Goal: Check status: Check status

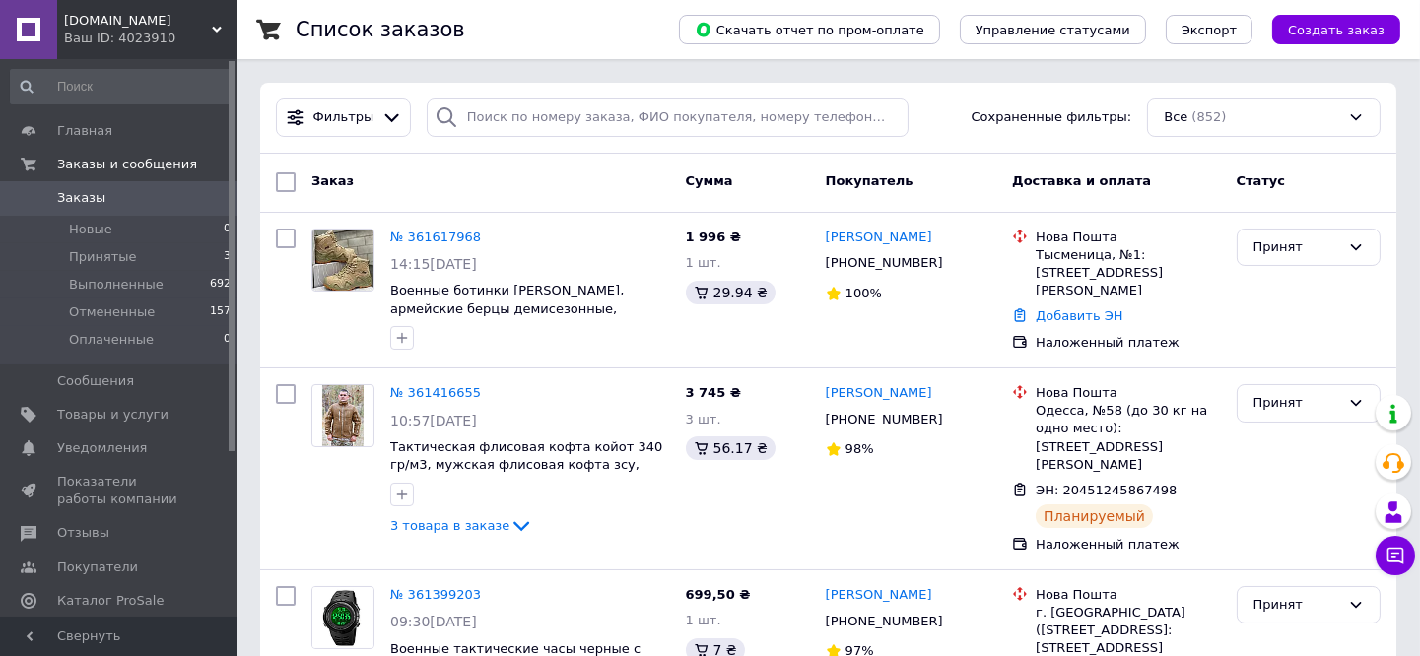
click at [99, 252] on span "Принятые" at bounding box center [103, 257] width 68 height 18
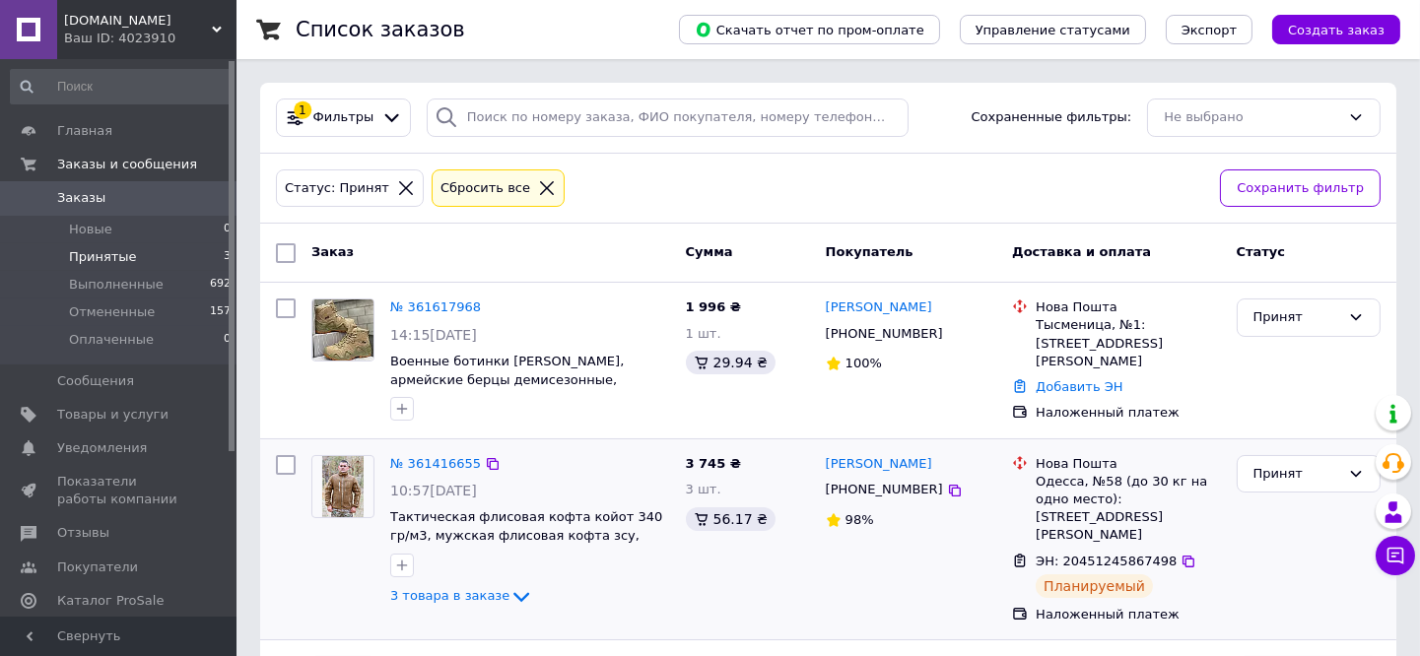
scroll to position [173, 0]
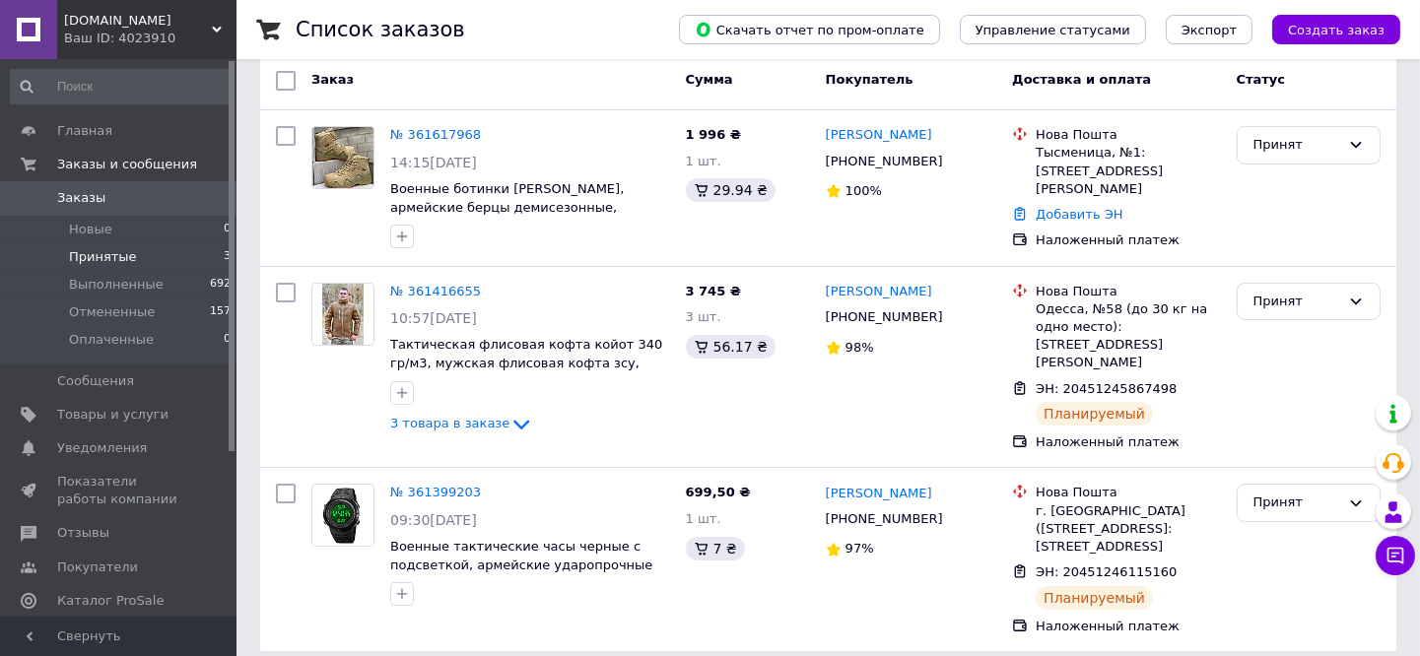
click at [93, 250] on span "Принятые" at bounding box center [103, 257] width 68 height 18
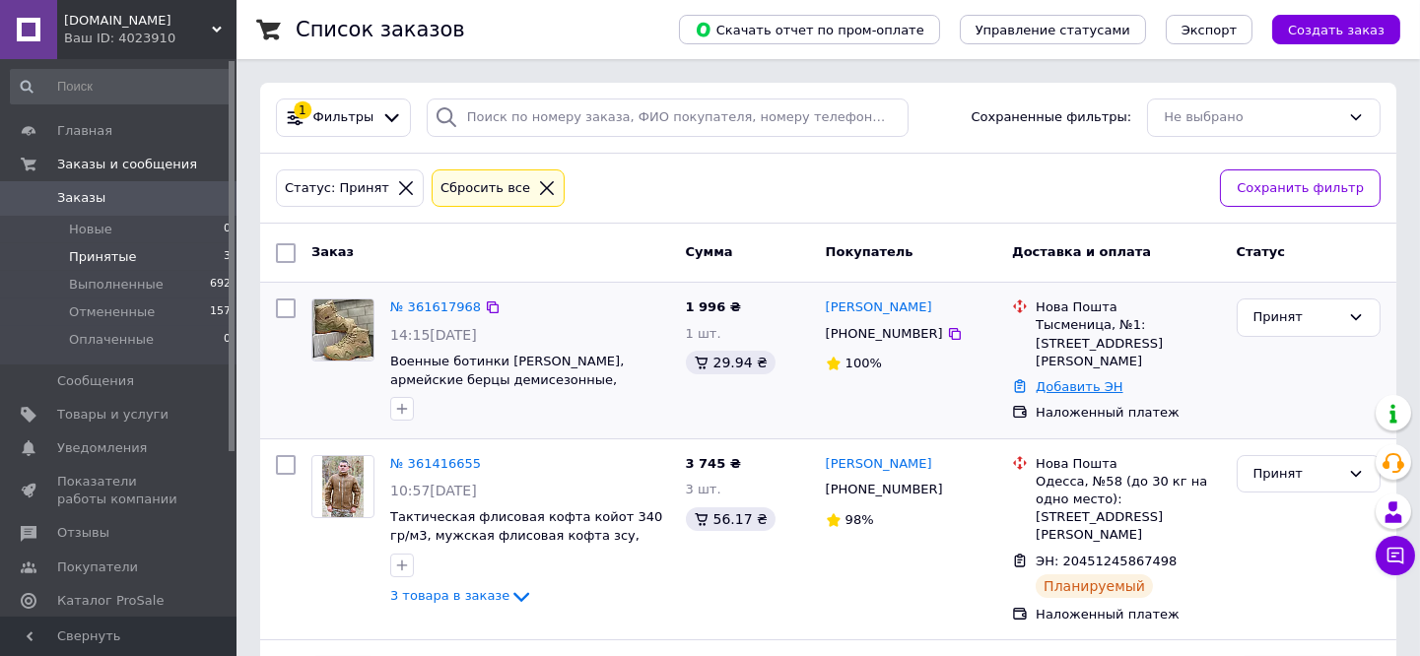
click at [1058, 380] on link "Добавить ЭН" at bounding box center [1079, 387] width 87 height 15
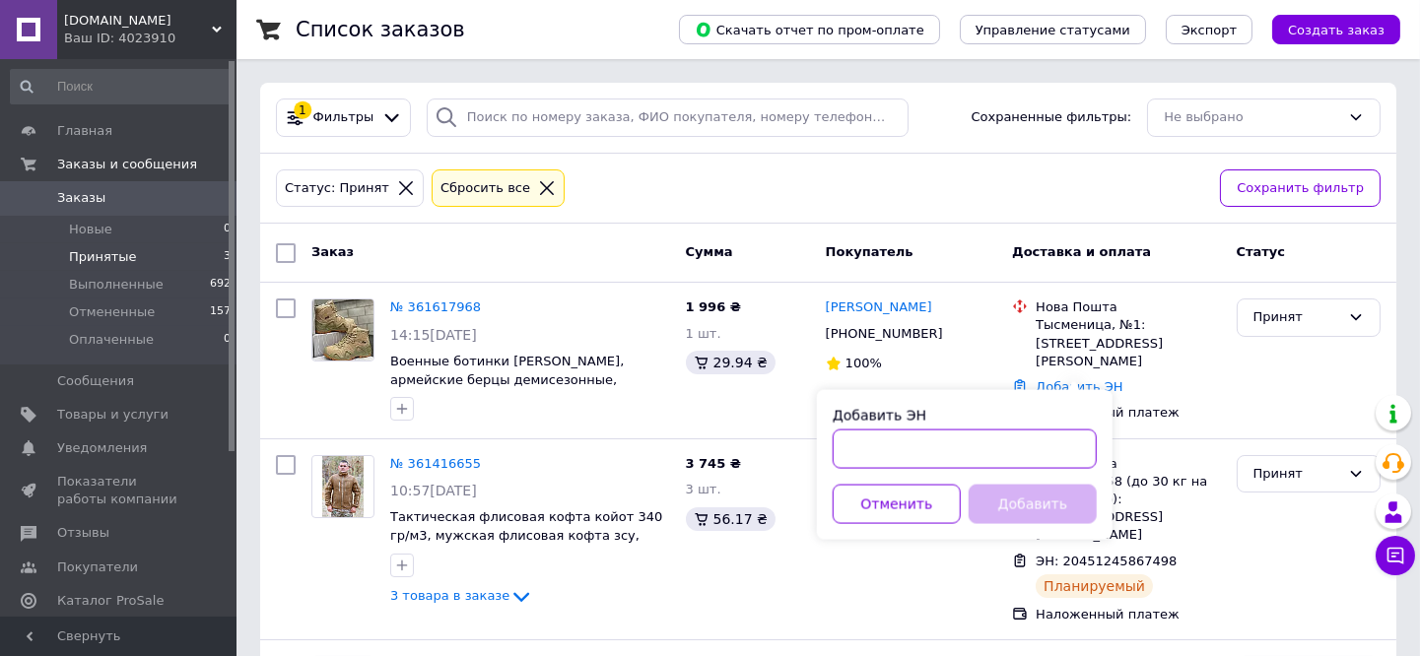
click at [908, 440] on input "Добавить ЭН" at bounding box center [965, 449] width 264 height 39
paste input "20451247168110"
type input "20451247168110"
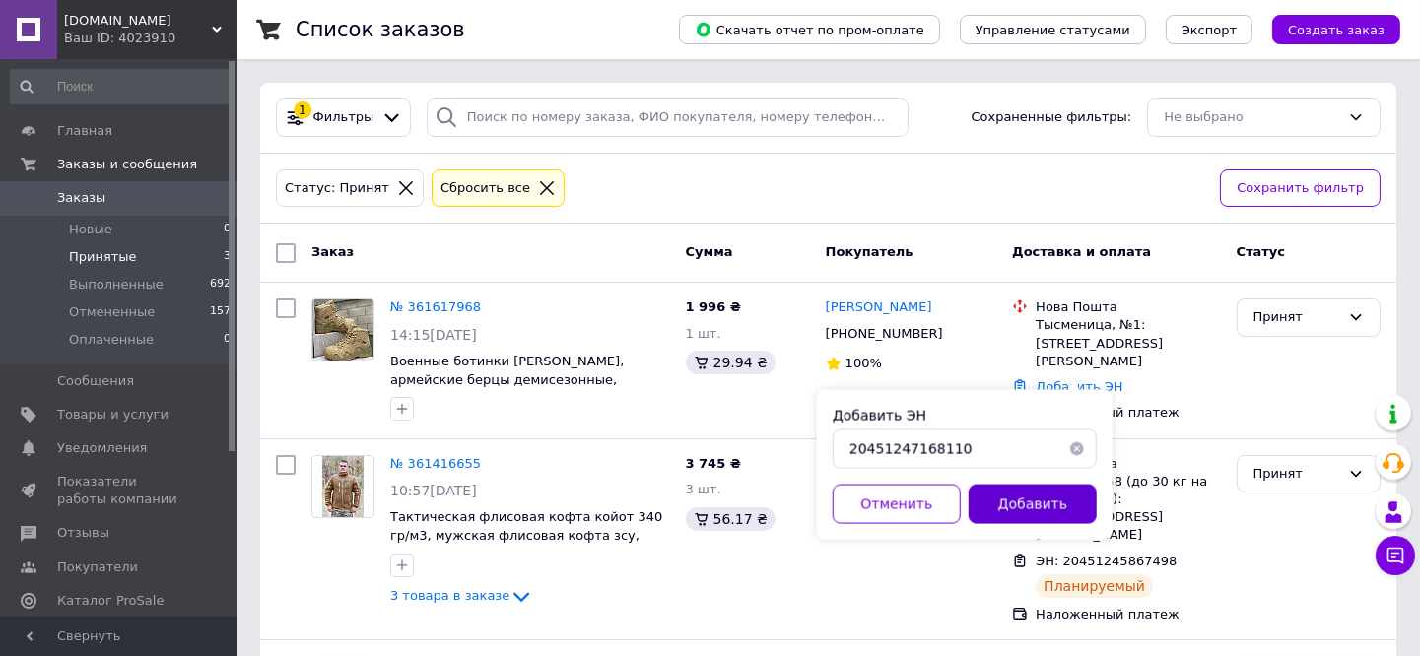
click at [1009, 505] on button "Добавить" at bounding box center [1033, 504] width 128 height 39
